Goal: Download file/media

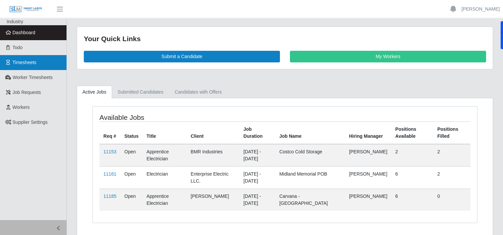
click at [27, 60] on span "Timesheets" at bounding box center [25, 62] width 24 height 5
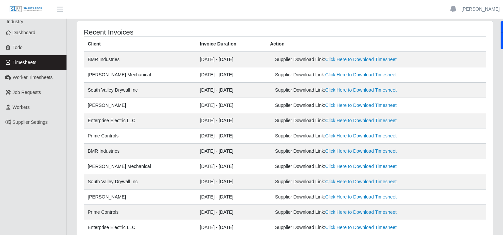
click at [27, 60] on span "Timesheets" at bounding box center [25, 62] width 24 height 5
click at [348, 104] on link "Click Here to Download Timesheet" at bounding box center [360, 105] width 71 height 5
click at [28, 48] on link "Todo" at bounding box center [33, 47] width 66 height 15
